Goal: Task Accomplishment & Management: Use online tool/utility

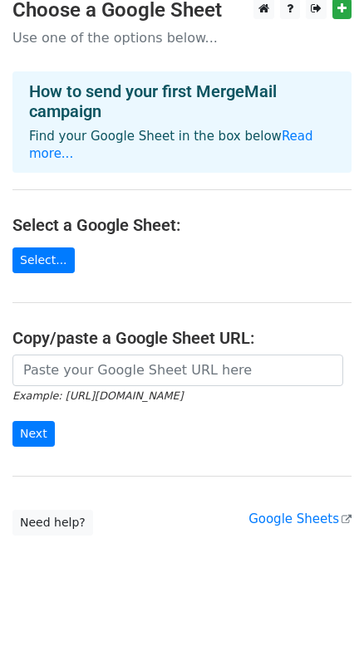
scroll to position [17, 0]
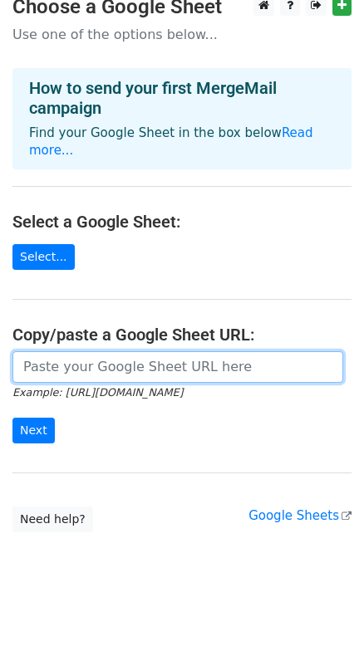
click at [155, 352] on input "url" at bounding box center [177, 367] width 330 height 32
click at [113, 351] on input "url" at bounding box center [177, 367] width 330 height 32
paste input "[URL][DOMAIN_NAME]"
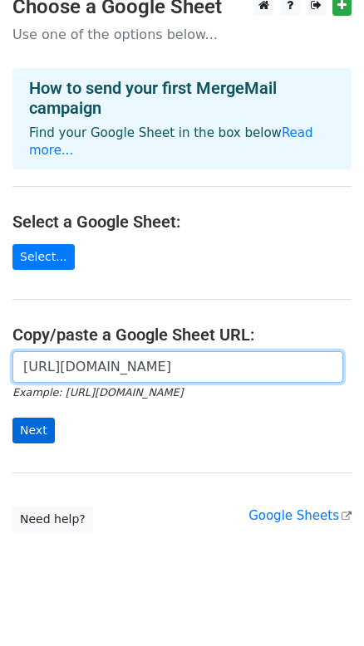
type input "[URL][DOMAIN_NAME]"
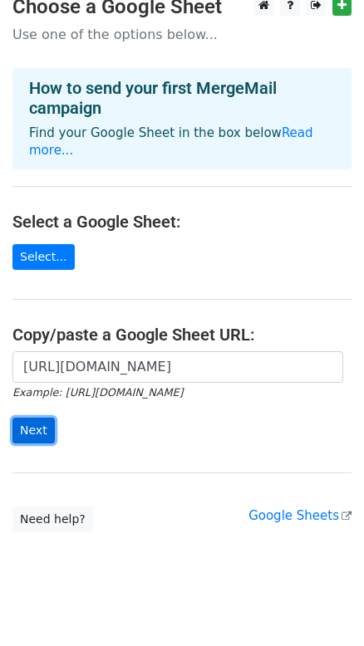
click at [26, 417] on input "Next" at bounding box center [33, 430] width 42 height 26
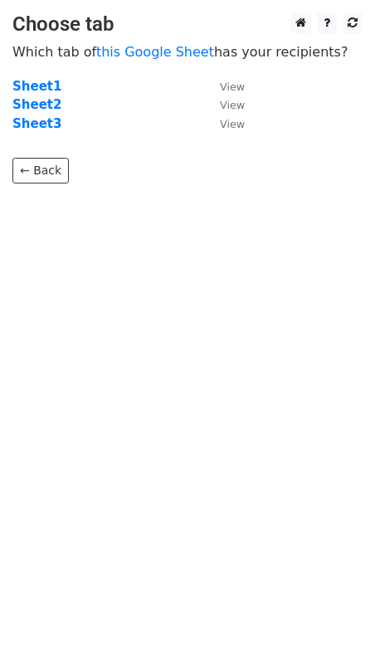
click at [194, 131] on td "Sheet3" at bounding box center [107, 124] width 191 height 19
click at [230, 124] on small "View" at bounding box center [232, 124] width 25 height 12
click at [32, 120] on strong "Sheet3" at bounding box center [36, 123] width 49 height 15
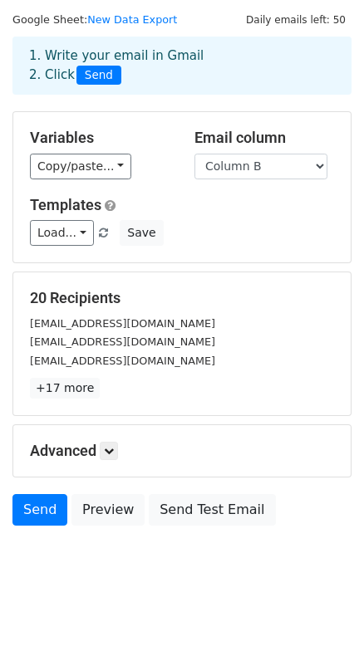
scroll to position [65, 0]
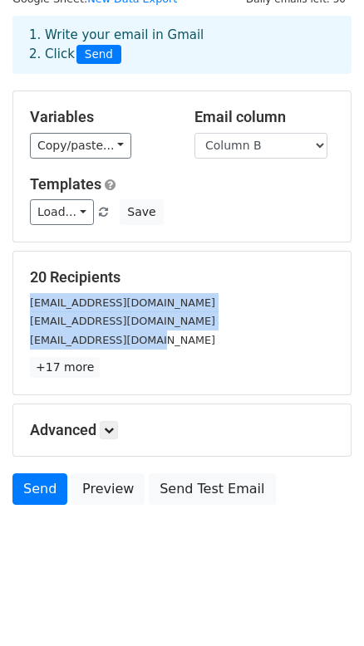
drag, startPoint x: 130, startPoint y: 344, endPoint x: 30, endPoint y: 290, distance: 114.0
click at [30, 290] on div "20 Recipients sales@asatiles.com.au sales@easybathrooms.com info@tileplanet.co.…" at bounding box center [182, 323] width 304 height 110
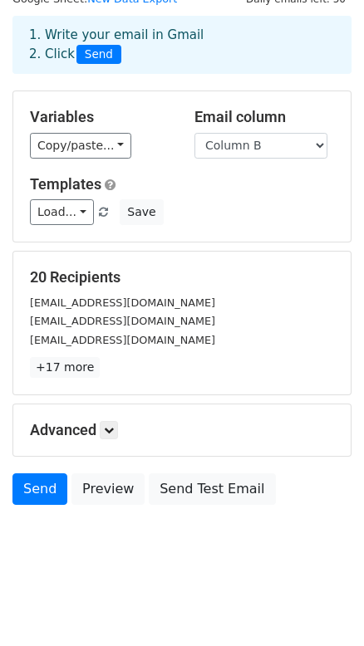
click at [142, 349] on div "20 Recipients sales@asatiles.com.au sales@easybathrooms.com info@tileplanet.co.…" at bounding box center [182, 323] width 304 height 110
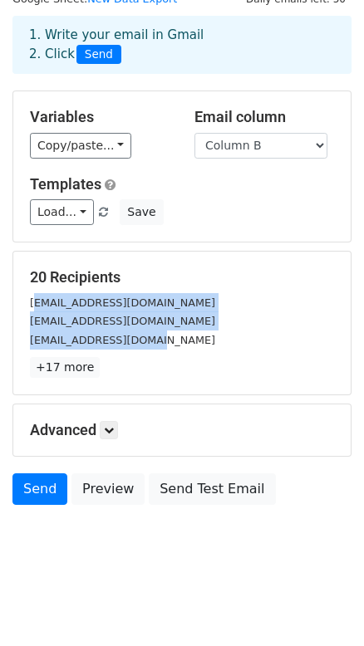
drag, startPoint x: 139, startPoint y: 344, endPoint x: 36, endPoint y: 291, distance: 116.6
click at [36, 293] on div "sales@asatiles.com.au sales@easybathrooms.com info@tileplanet.co.uk" at bounding box center [181, 321] width 329 height 56
click at [158, 342] on div "info@tileplanet.co.uk" at bounding box center [181, 339] width 329 height 19
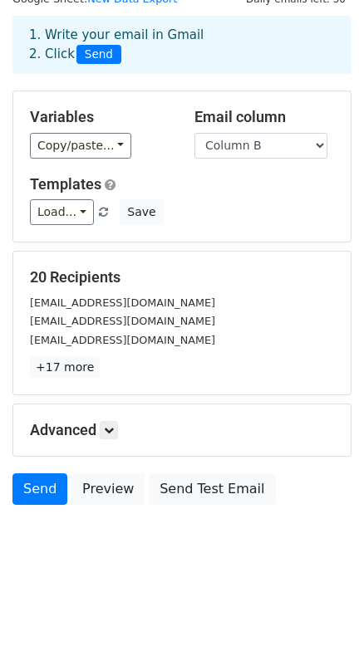
click at [139, 336] on div "info@tileplanet.co.uk" at bounding box center [181, 339] width 329 height 19
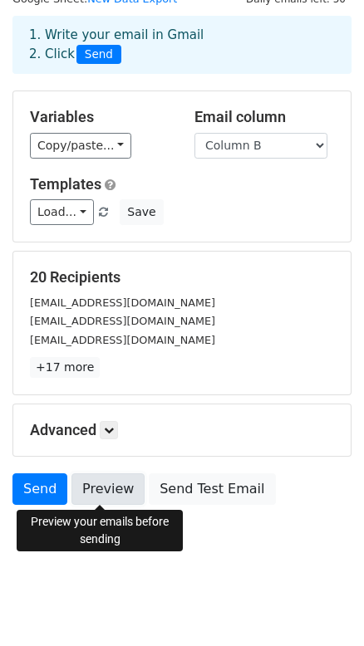
click at [99, 489] on link "Preview" at bounding box center [107, 489] width 73 height 32
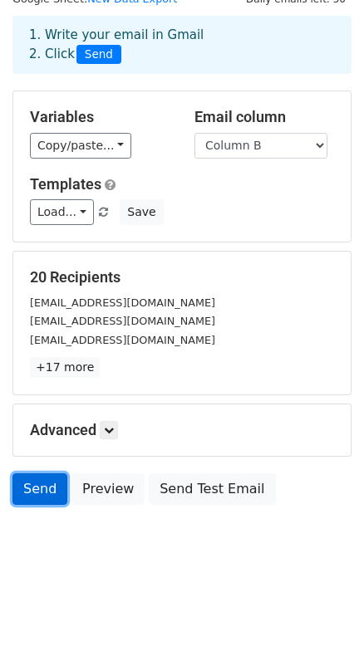
click at [42, 484] on link "Send" at bounding box center [39, 489] width 55 height 32
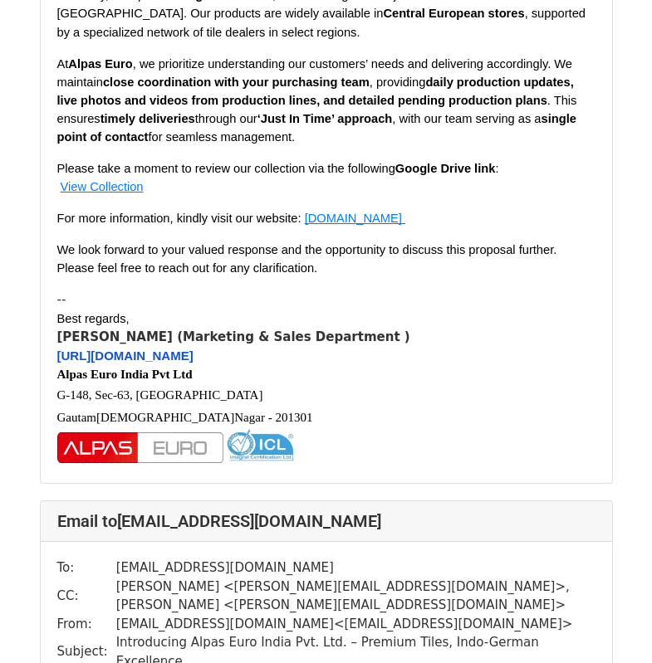
scroll to position [3154, 0]
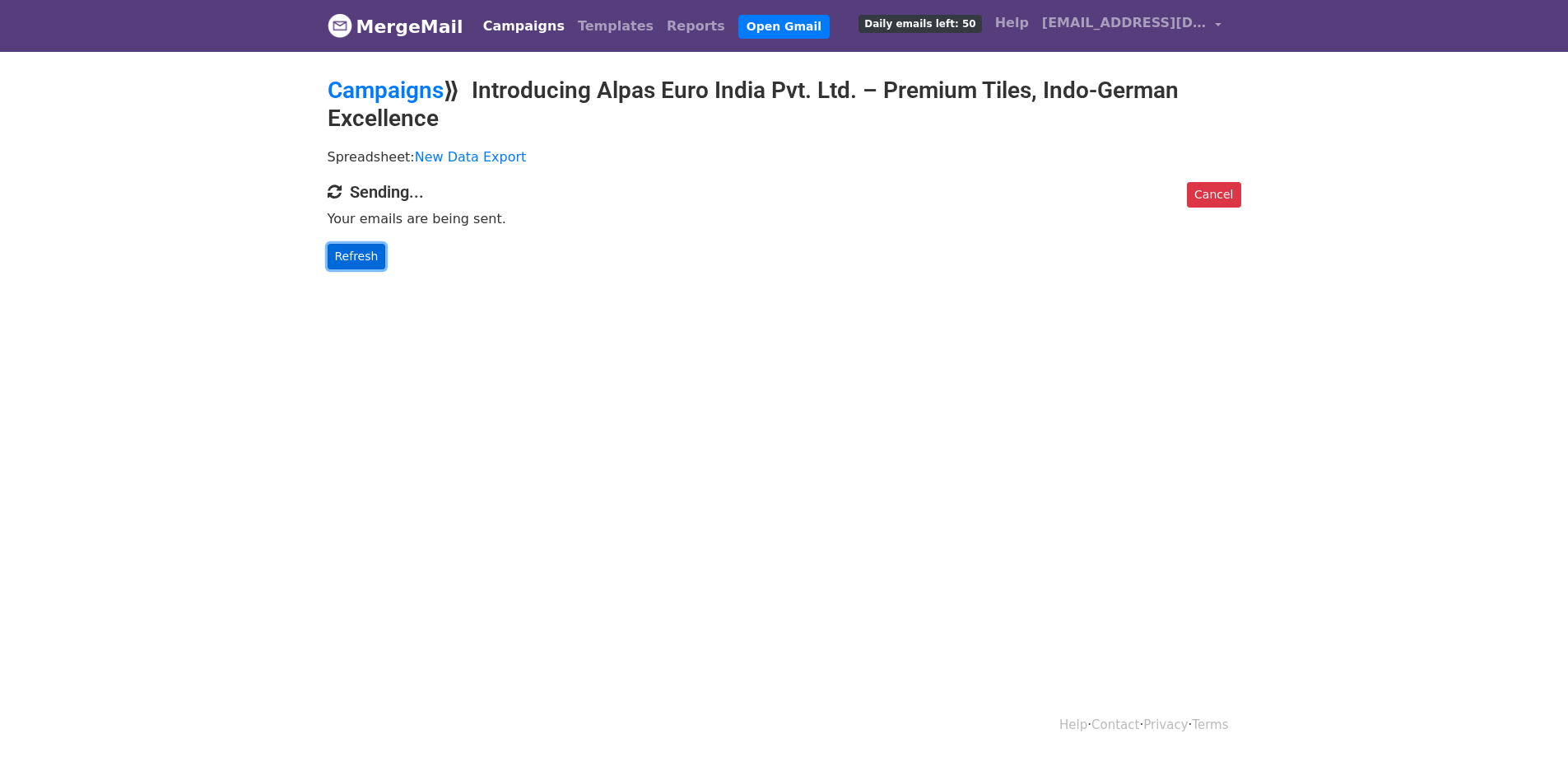
click at [348, 259] on link "Refresh" at bounding box center [356, 257] width 59 height 26
click at [366, 259] on link "Refresh" at bounding box center [356, 257] width 59 height 26
click at [354, 258] on link "Refresh" at bounding box center [356, 257] width 59 height 26
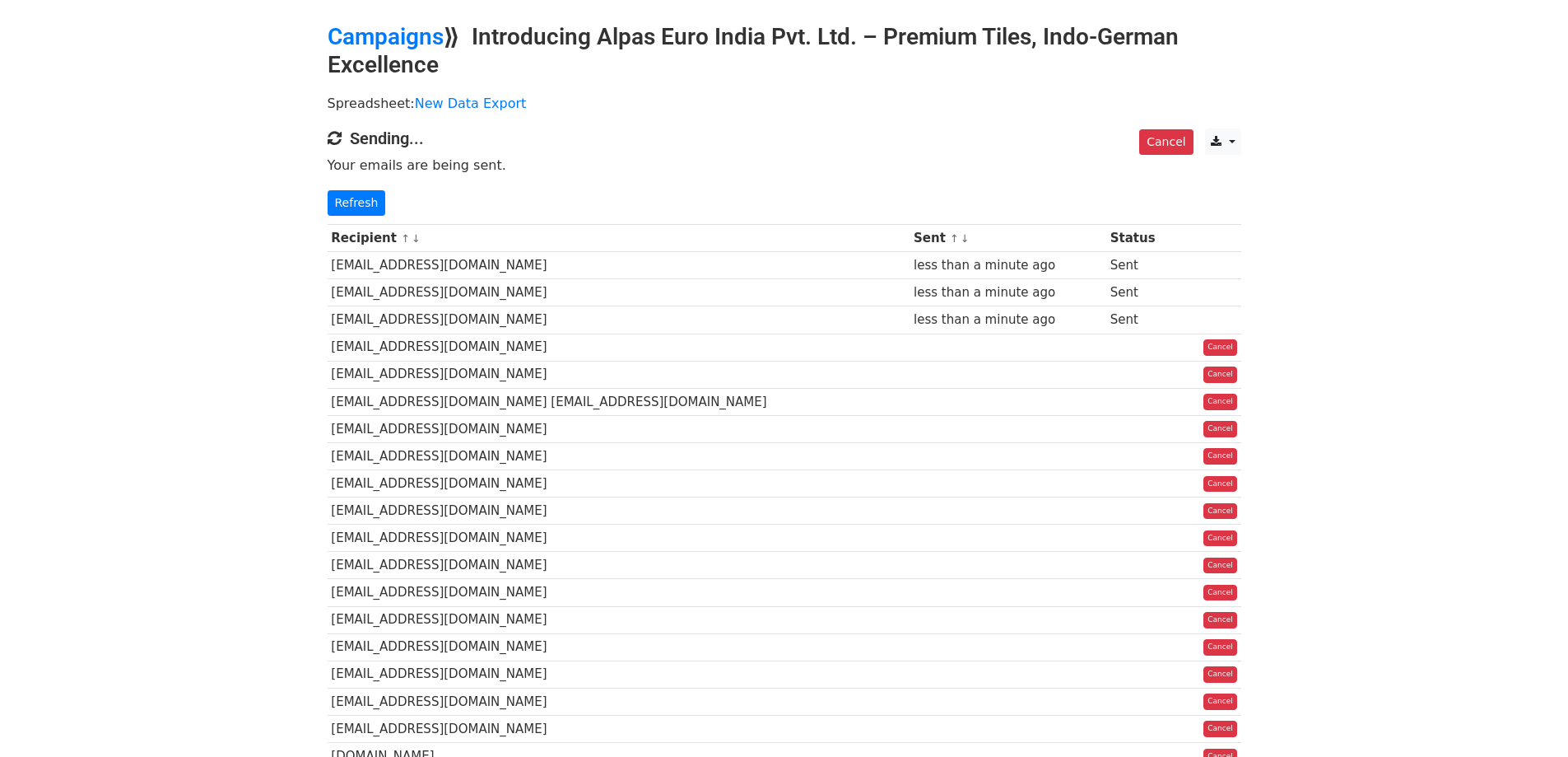
scroll to position [82, 0]
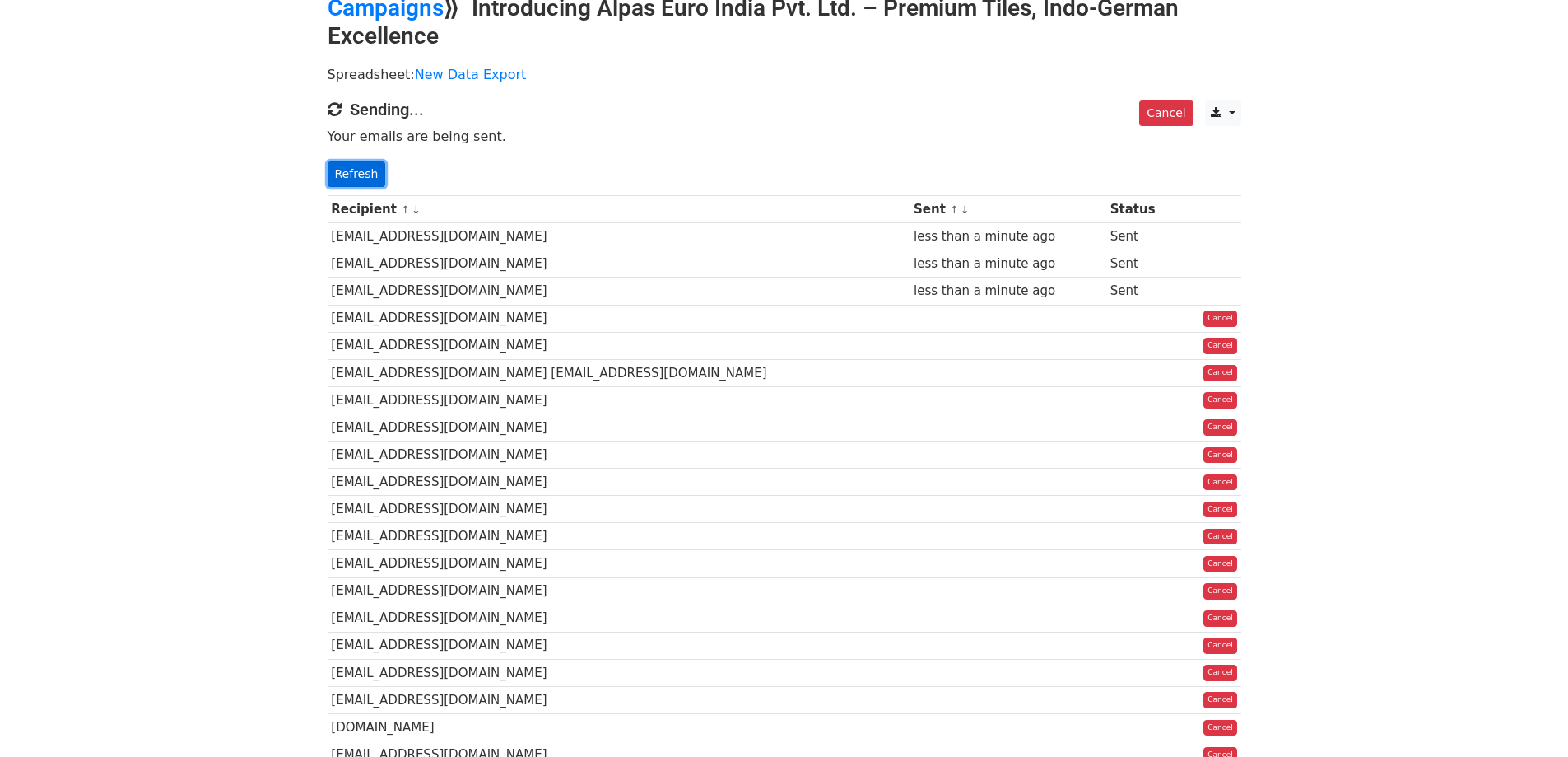
click at [355, 168] on link "Refresh" at bounding box center [356, 175] width 59 height 26
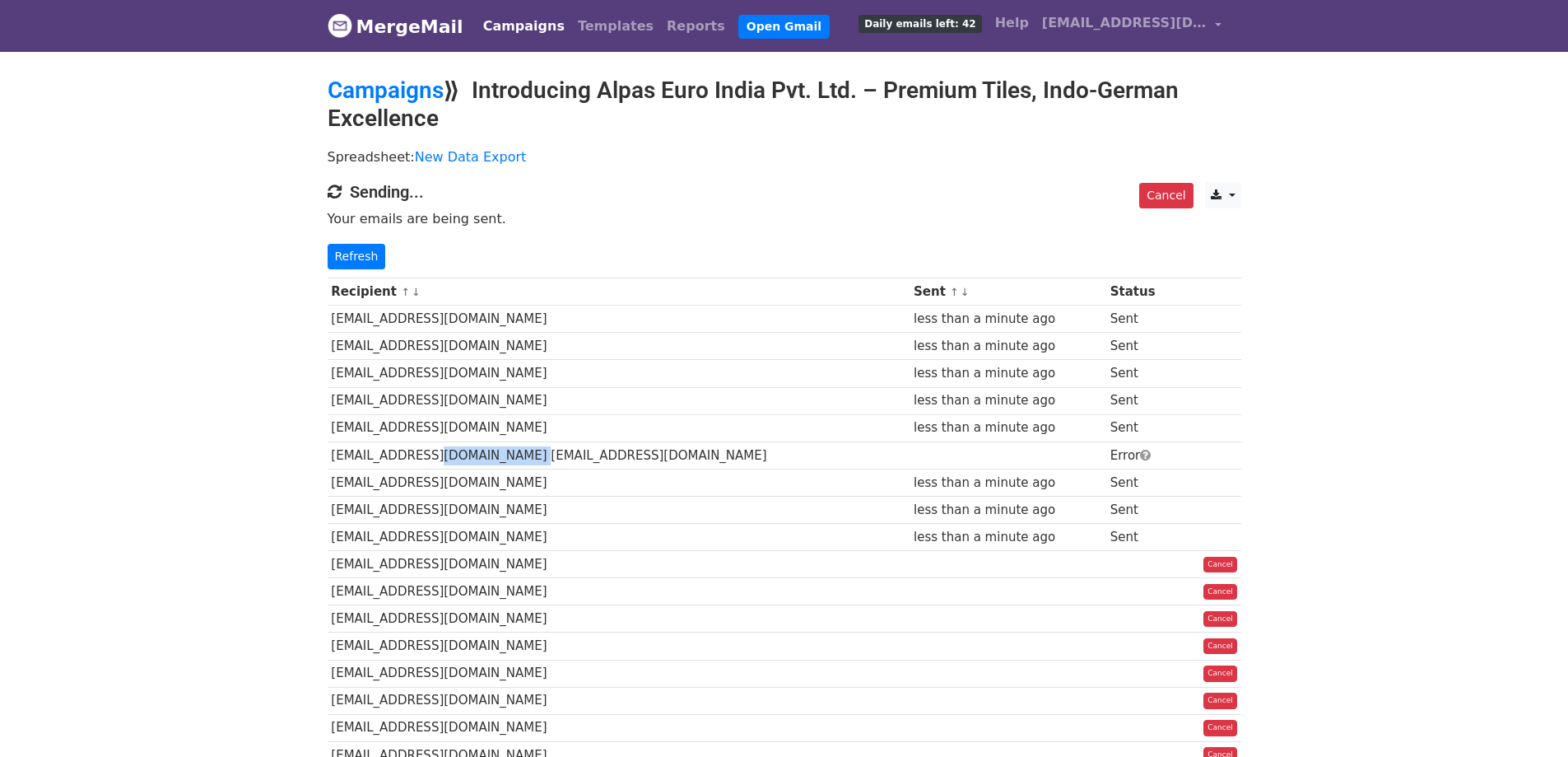
drag, startPoint x: 415, startPoint y: 449, endPoint x: 516, endPoint y: 446, distance: 101.0
click at [516, 446] on td "[EMAIL_ADDRESS][DOMAIN_NAME] [EMAIL_ADDRESS][DOMAIN_NAME]" at bounding box center [619, 454] width 583 height 27
click at [363, 249] on link "Refresh" at bounding box center [356, 257] width 59 height 26
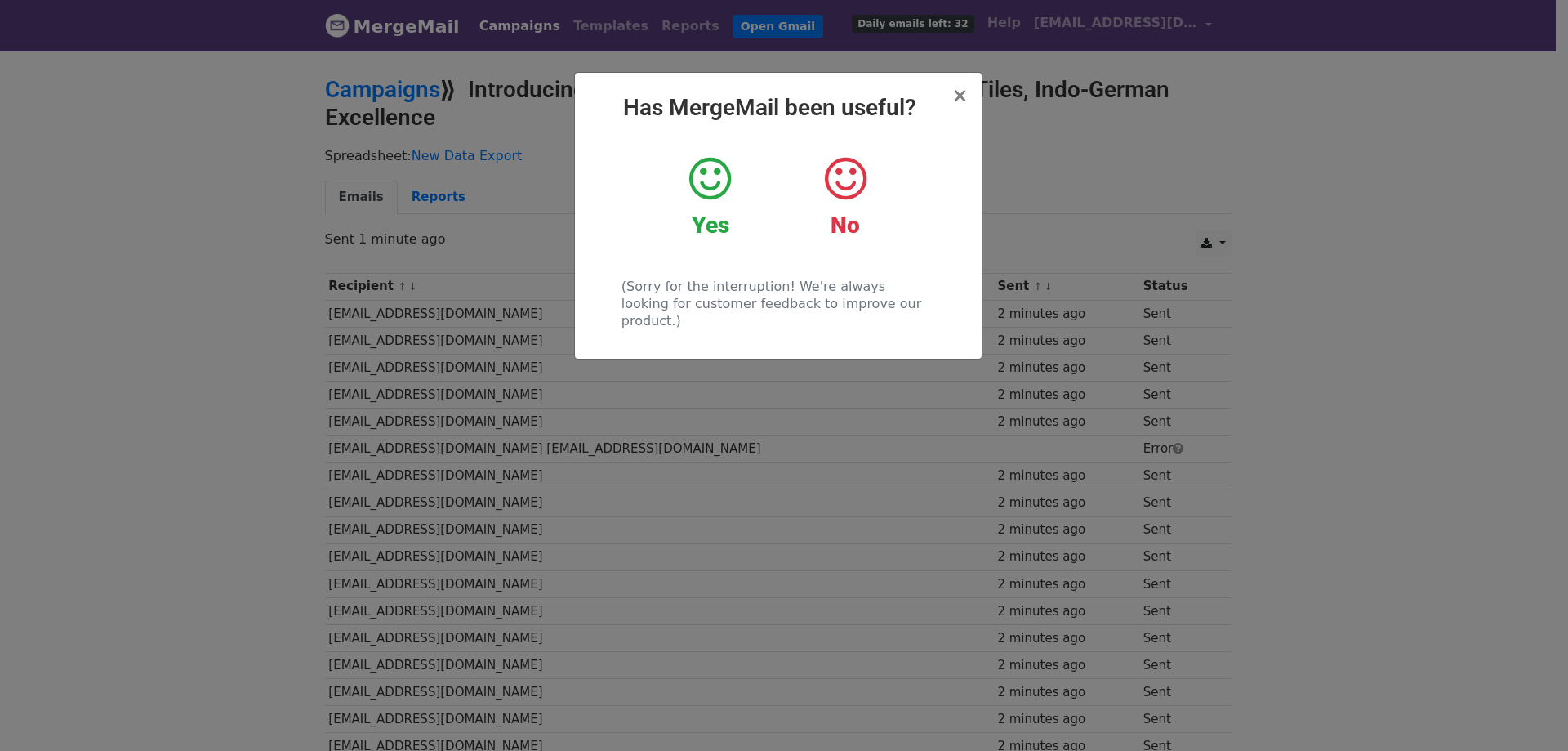
click at [353, 252] on div "× Has MergeMail been useful? Yes No (Sorry for the interruption! We're always l…" at bounding box center [784, 400] width 1568 height 702
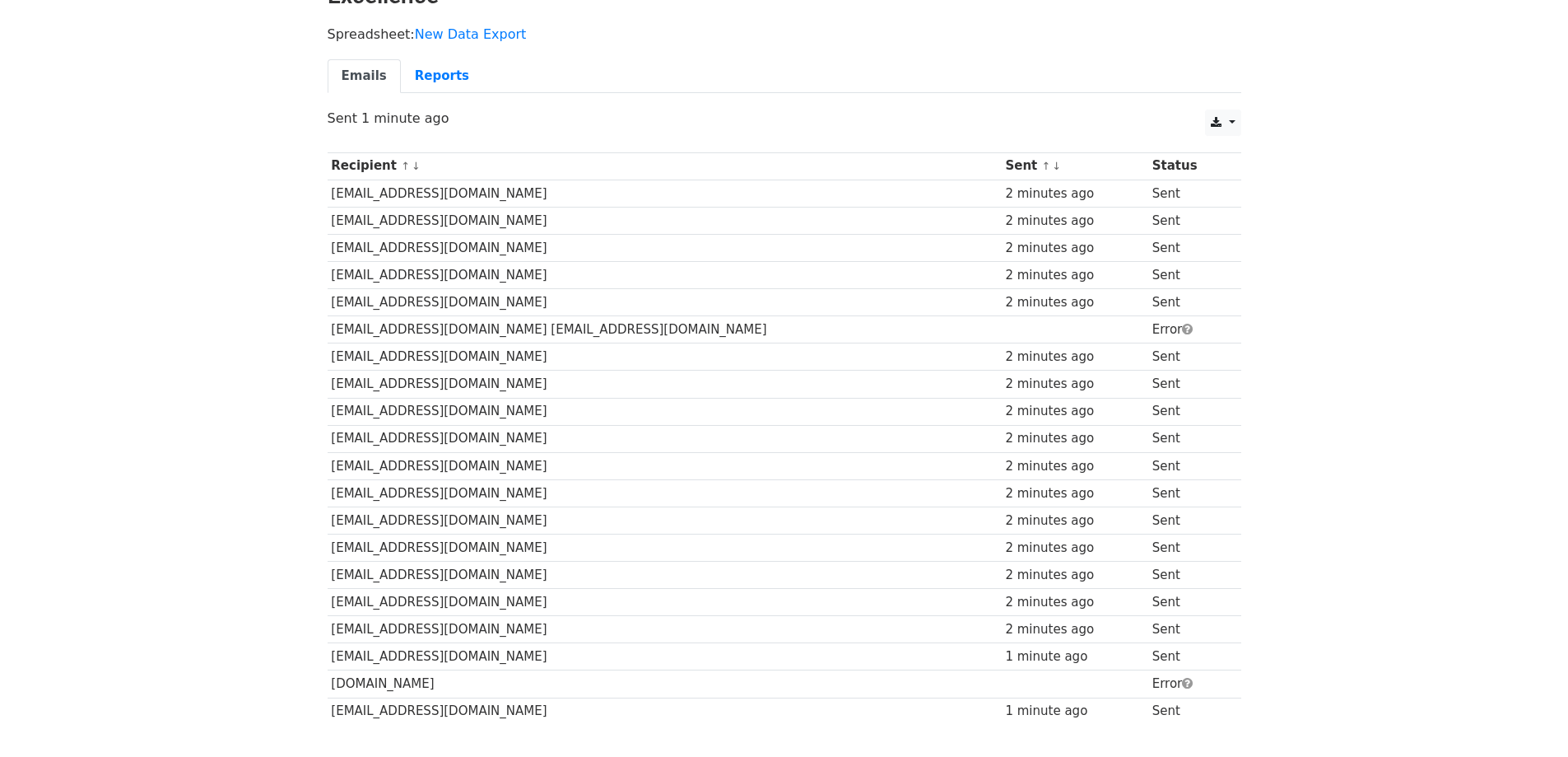
scroll to position [236, 0]
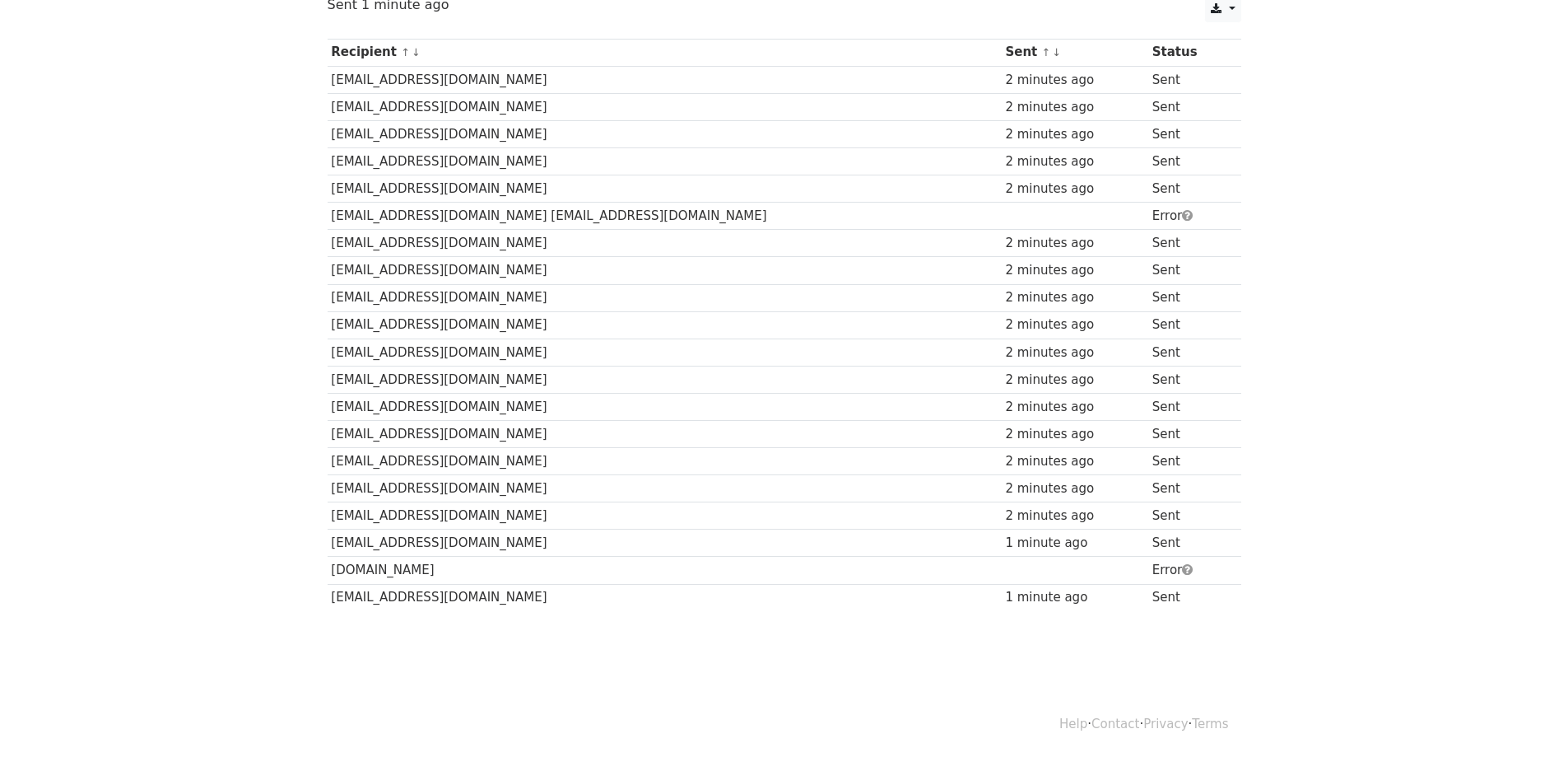
drag, startPoint x: 439, startPoint y: 568, endPoint x: 325, endPoint y: 575, distance: 114.2
click at [325, 575] on div "Recipient ↑ ↓ Sent ↑ ↓ Status sales@asatiles.com.au 2 minutes ago Sent sales@ea…" at bounding box center [784, 327] width 938 height 593
click at [456, 565] on td "[DOMAIN_NAME]" at bounding box center [664, 569] width 674 height 27
drag, startPoint x: 456, startPoint y: 565, endPoint x: 331, endPoint y: 569, distance: 125.1
click at [331, 569] on td "[DOMAIN_NAME]" at bounding box center [664, 569] width 674 height 27
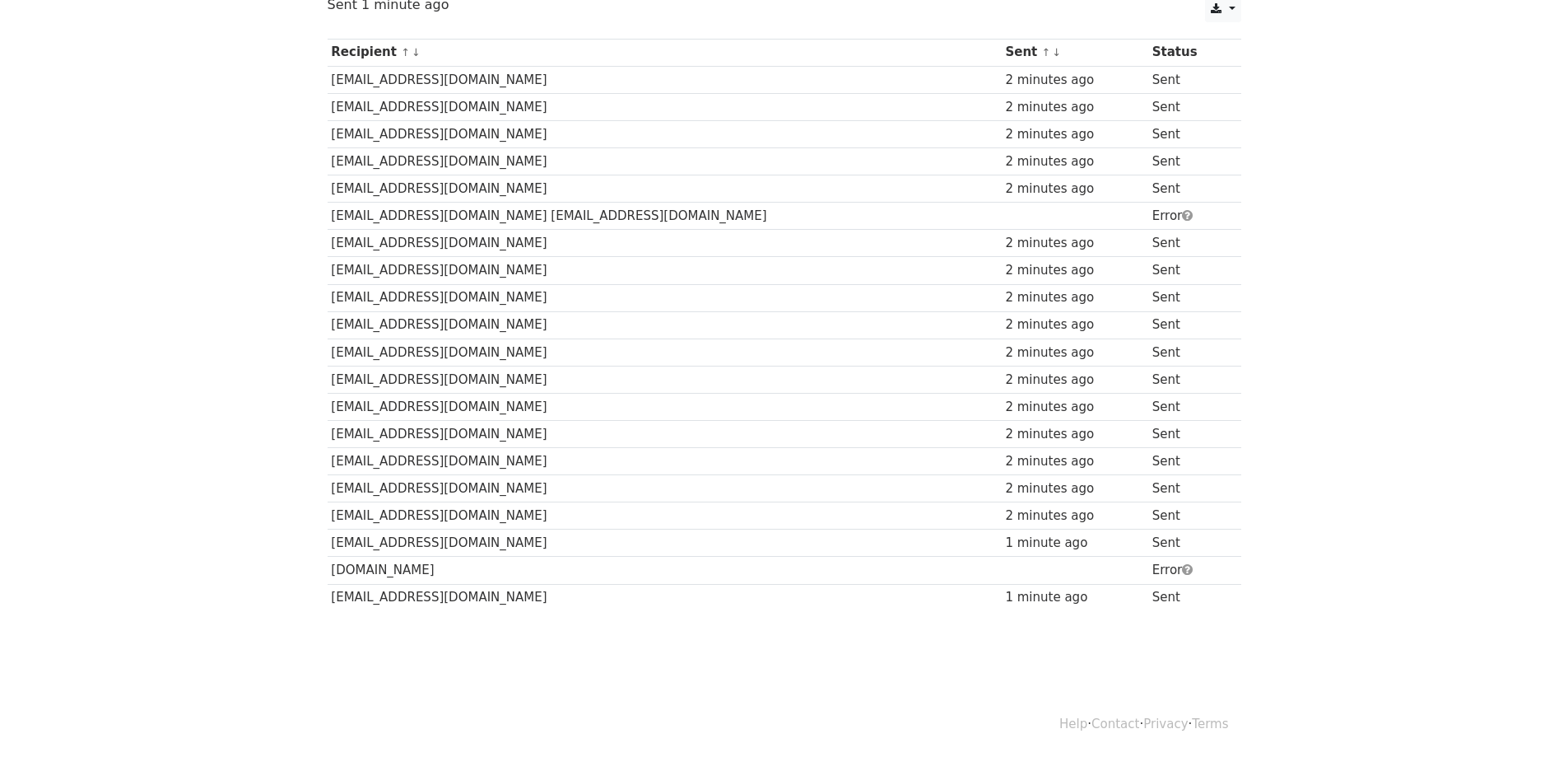
copy td "[DOMAIN_NAME]"
click at [523, 648] on body "MergeMail Campaigns Templates Reports Open Gmail Daily emails left: 32 Help mar…" at bounding box center [784, 227] width 1568 height 927
